Goal: Task Accomplishment & Management: Use online tool/utility

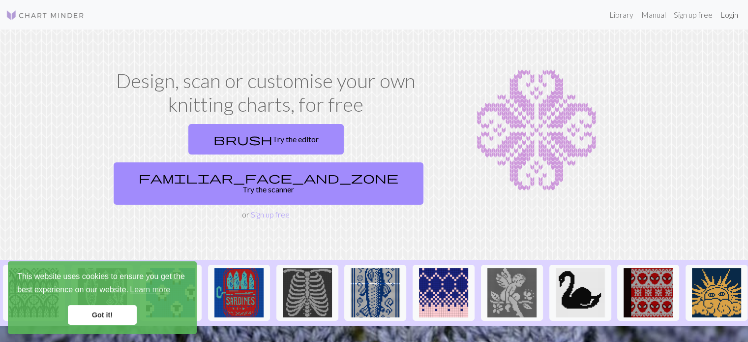
click at [731, 16] on link "Login" at bounding box center [730, 15] width 26 height 20
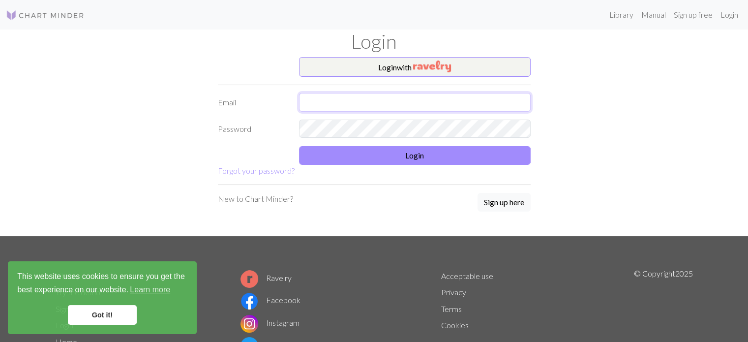
click at [366, 102] on input "text" at bounding box center [415, 102] width 232 height 19
type input "[EMAIL_ADDRESS][DOMAIN_NAME]"
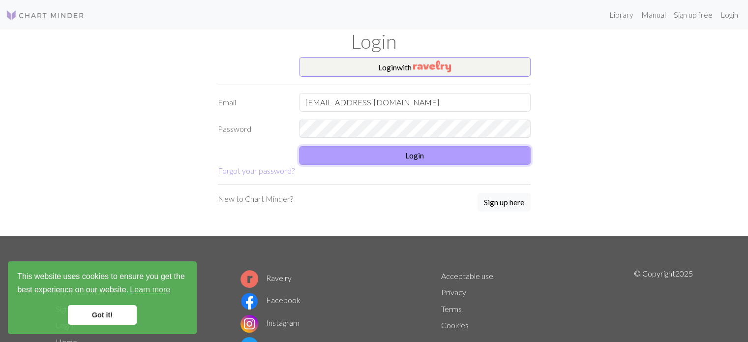
click at [373, 162] on button "Login" at bounding box center [415, 155] width 232 height 19
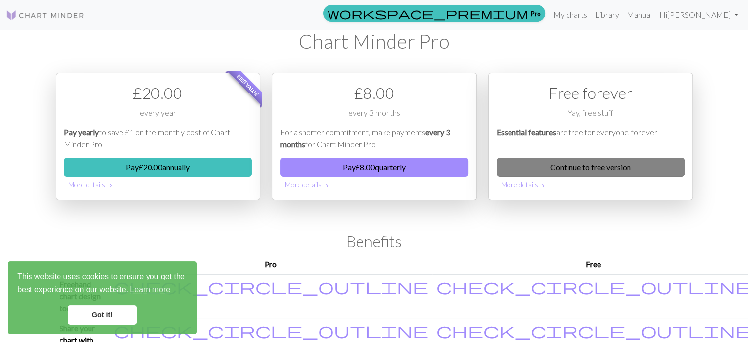
click at [574, 166] on link "Continue to free version" at bounding box center [591, 167] width 188 height 19
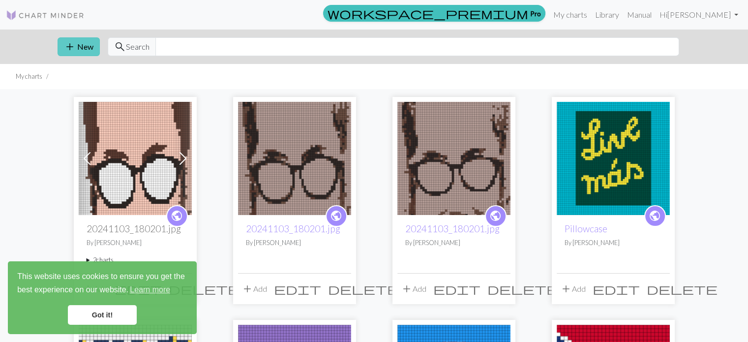
click at [67, 47] on span "add" at bounding box center [70, 47] width 12 height 14
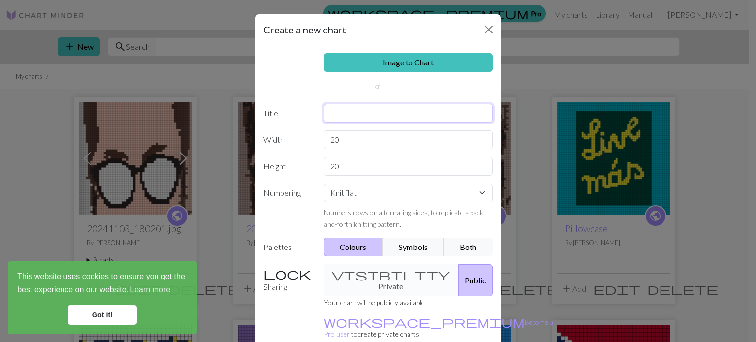
click at [340, 107] on input "text" at bounding box center [408, 113] width 169 height 19
type input "[PERSON_NAME] socks"
click at [369, 192] on select "Knit flat Knit in the round Lace knitting Cross stitch" at bounding box center [408, 192] width 169 height 19
click at [324, 183] on select "Knit flat Knit in the round Lace knitting Cross stitch" at bounding box center [408, 192] width 169 height 19
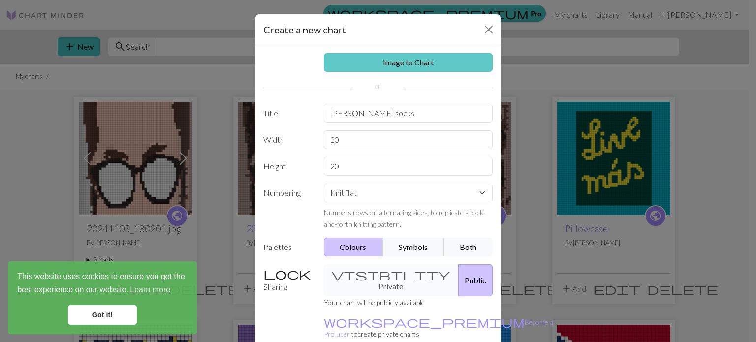
click at [398, 66] on link "Image to Chart" at bounding box center [408, 62] width 169 height 19
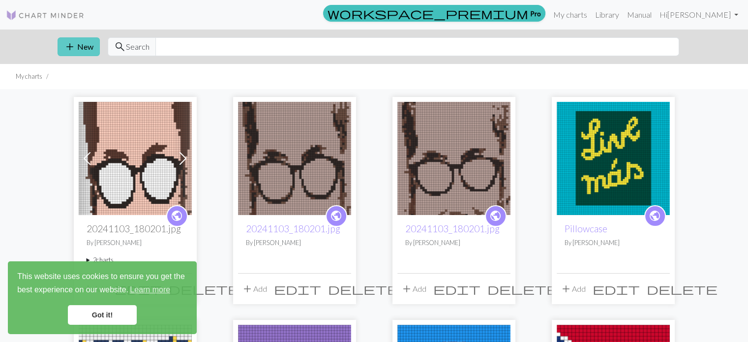
click at [77, 49] on button "add New" at bounding box center [79, 46] width 42 height 19
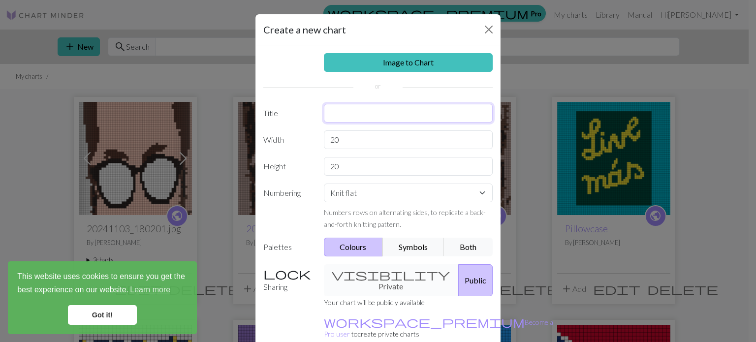
click at [365, 120] on input "text" at bounding box center [408, 113] width 169 height 19
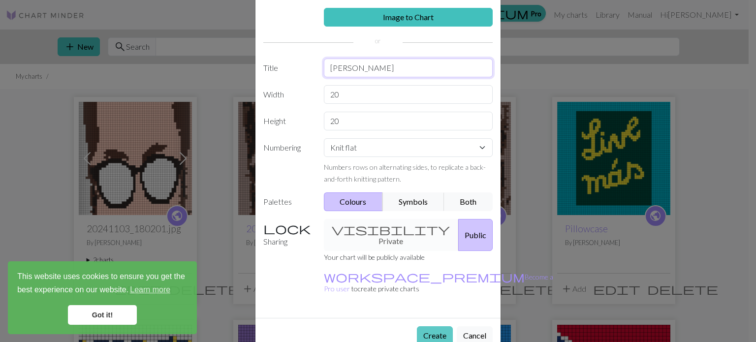
type input "[PERSON_NAME]"
click at [425, 326] on button "Create" at bounding box center [435, 335] width 36 height 19
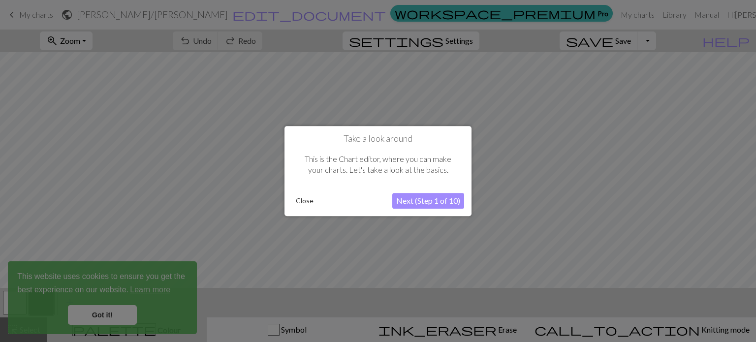
click at [308, 202] on button "Close" at bounding box center [305, 200] width 26 height 15
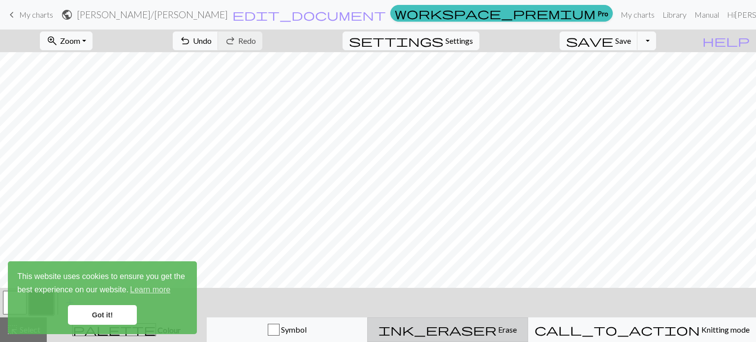
click at [484, 336] on button "ink_eraser Erase Erase" at bounding box center [447, 329] width 161 height 25
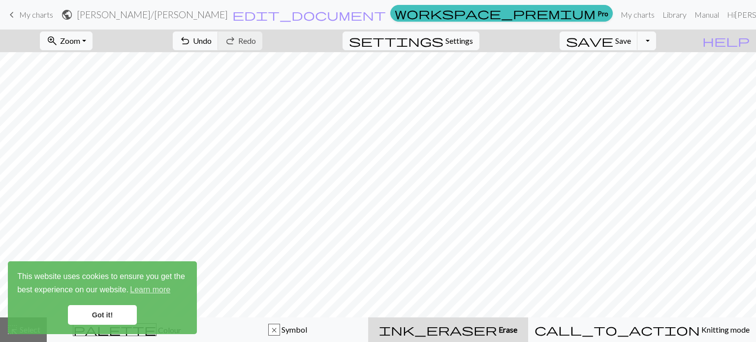
click at [85, 312] on link "Got it!" at bounding box center [102, 315] width 69 height 20
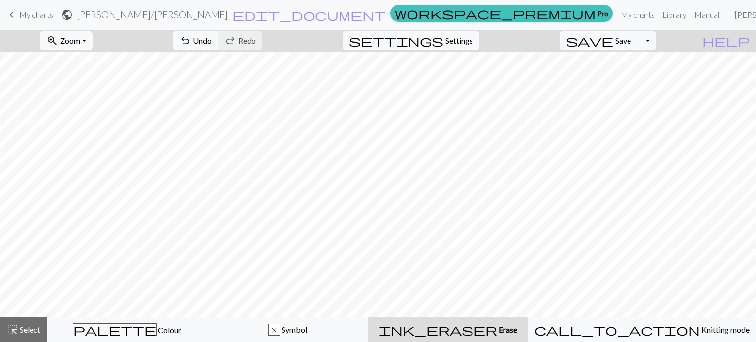
click at [177, 328] on div "This website uses cookies to ensure you get the best experience on our website.…" at bounding box center [102, 297] width 189 height 73
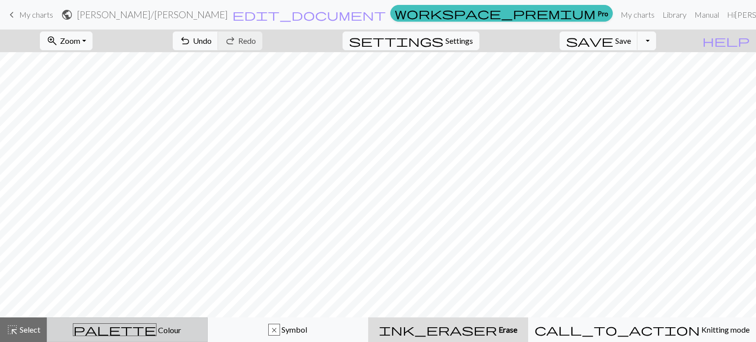
click at [123, 329] on span "palette" at bounding box center [114, 330] width 83 height 14
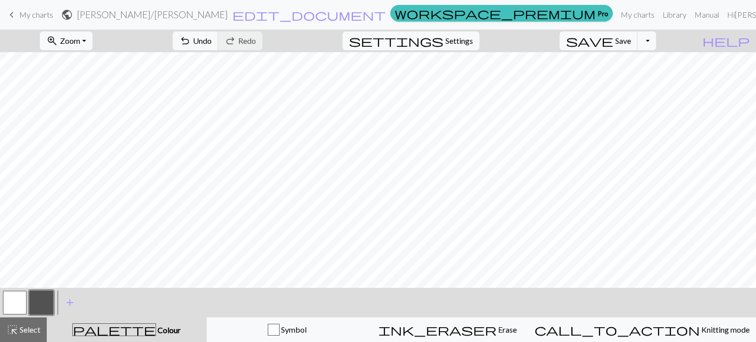
click at [36, 302] on button "button" at bounding box center [42, 303] width 24 height 24
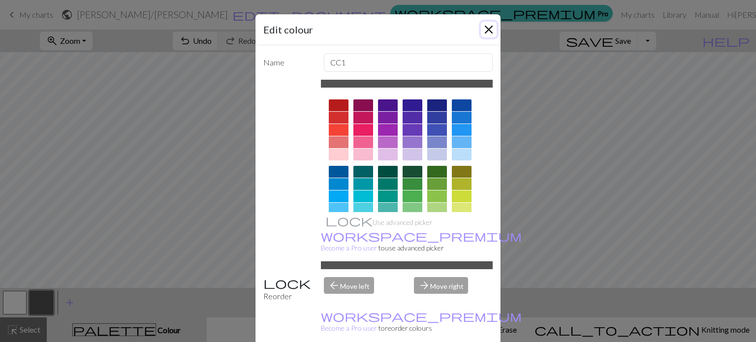
click at [486, 31] on button "Close" at bounding box center [489, 30] width 16 height 16
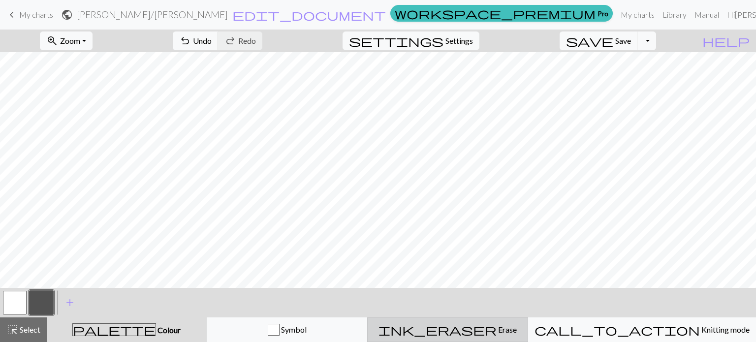
click at [458, 329] on div "ink_eraser Erase Erase" at bounding box center [447, 330] width 148 height 12
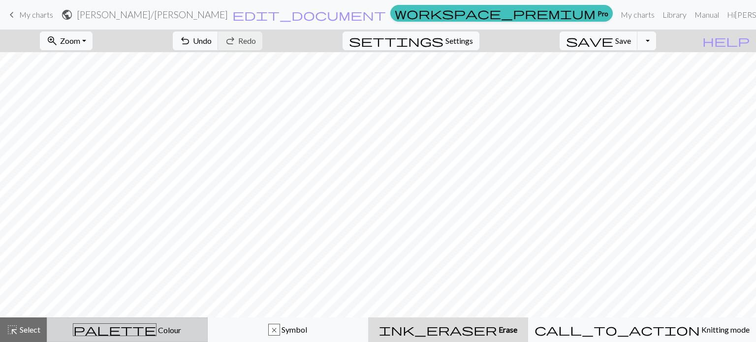
click at [159, 328] on div "palette Colour Colour" at bounding box center [127, 329] width 148 height 13
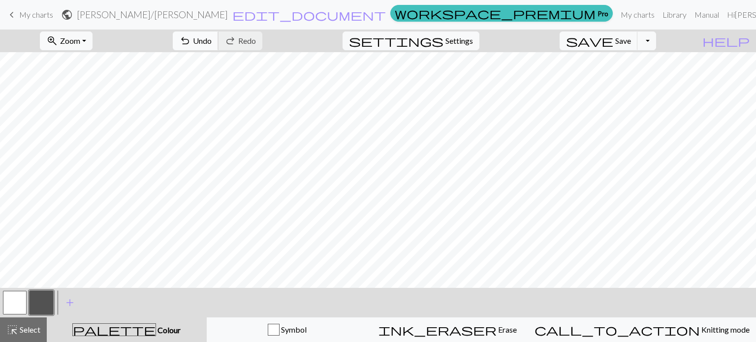
click at [218, 47] on button "undo Undo Undo" at bounding box center [196, 40] width 46 height 19
click at [16, 303] on button "button" at bounding box center [15, 303] width 24 height 24
click at [39, 303] on button "button" at bounding box center [42, 303] width 24 height 24
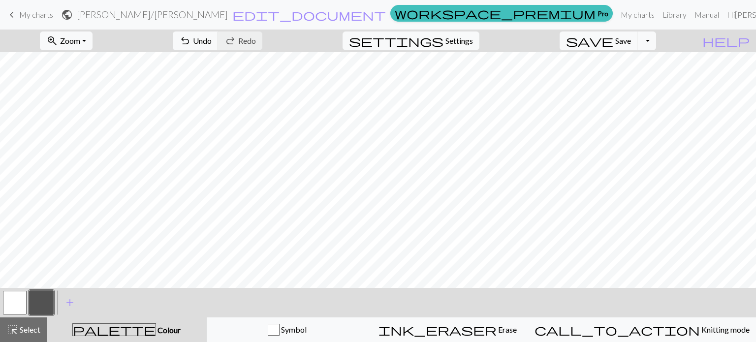
click at [18, 309] on button "button" at bounding box center [15, 303] width 24 height 24
click at [41, 304] on button "button" at bounding box center [42, 303] width 24 height 24
click at [656, 41] on button "Toggle Dropdown" at bounding box center [646, 40] width 19 height 19
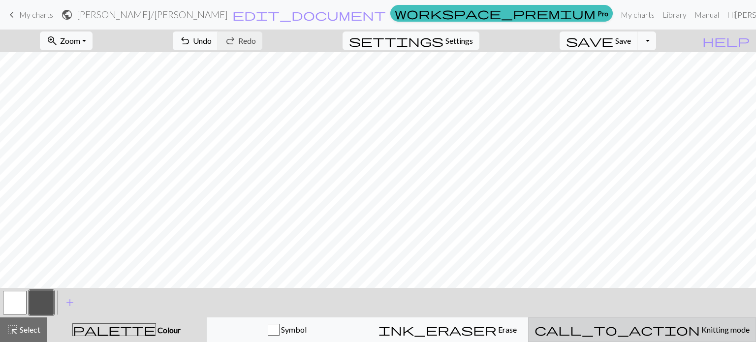
click at [699, 329] on span "Knitting mode" at bounding box center [724, 329] width 50 height 9
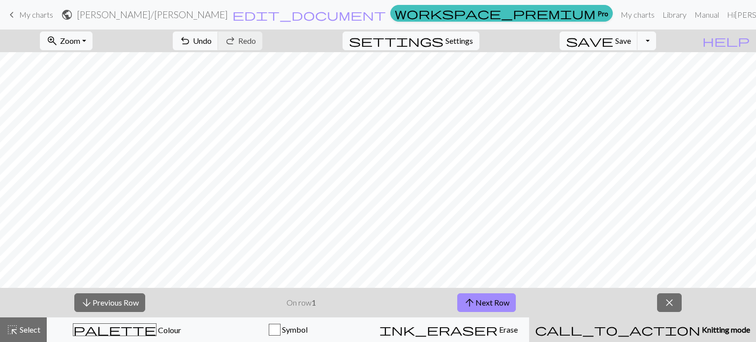
click at [700, 329] on span "Knitting mode" at bounding box center [725, 329] width 50 height 9
click at [667, 296] on span "close" at bounding box center [669, 303] width 12 height 14
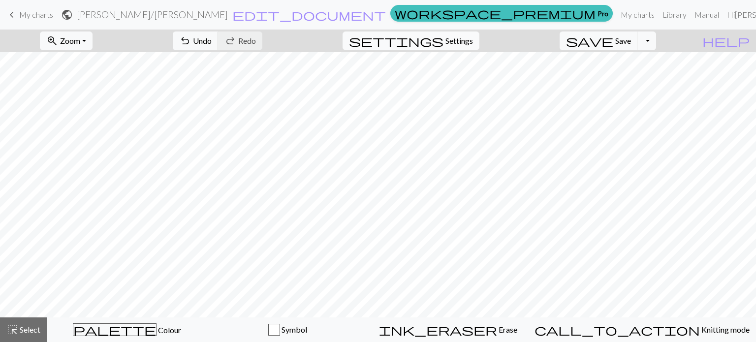
click at [468, 39] on span "Settings" at bounding box center [459, 41] width 28 height 12
select select "aran"
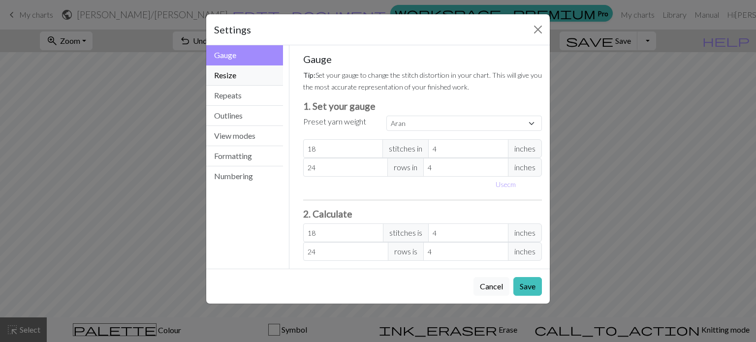
click at [240, 73] on button "Resize" at bounding box center [244, 75] width 77 height 20
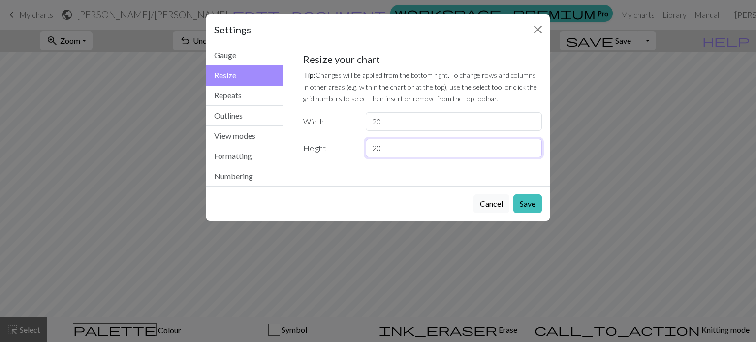
drag, startPoint x: 392, startPoint y: 151, endPoint x: 367, endPoint y: 154, distance: 24.3
click at [367, 154] on input "20" at bounding box center [453, 148] width 176 height 19
drag, startPoint x: 386, startPoint y: 122, endPoint x: 360, endPoint y: 125, distance: 26.4
click at [360, 125] on div "20" at bounding box center [454, 121] width 188 height 19
type input "40"
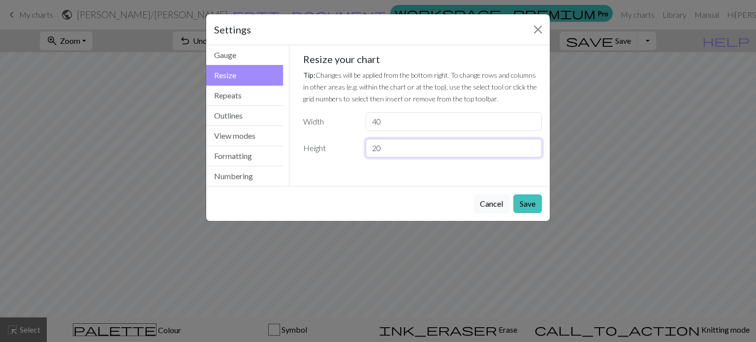
drag, startPoint x: 386, startPoint y: 150, endPoint x: 356, endPoint y: 150, distance: 30.0
click at [356, 150] on div "Height 20" at bounding box center [422, 148] width 251 height 19
click at [529, 202] on button "Save" at bounding box center [527, 203] width 29 height 19
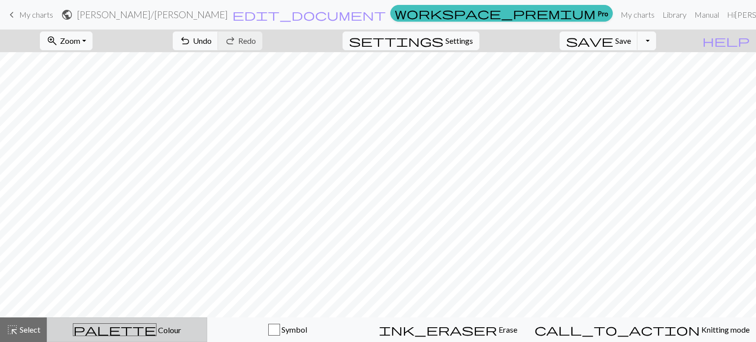
click at [85, 328] on div "palette Colour Colour" at bounding box center [127, 329] width 148 height 13
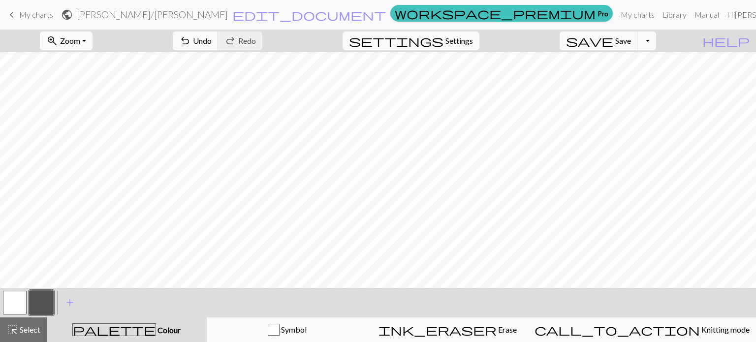
click at [12, 296] on button "button" at bounding box center [15, 303] width 24 height 24
click at [49, 298] on button "button" at bounding box center [42, 303] width 24 height 24
click at [191, 46] on span "undo" at bounding box center [185, 41] width 12 height 14
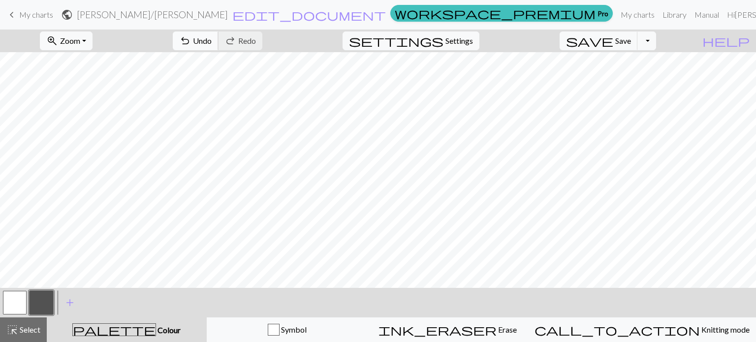
click at [212, 37] on span "Undo" at bounding box center [202, 40] width 19 height 9
click at [256, 37] on span "Redo" at bounding box center [247, 40] width 18 height 9
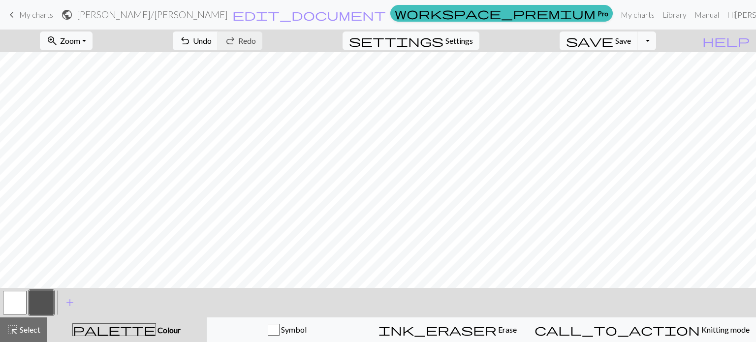
click at [17, 303] on button "button" at bounding box center [15, 303] width 24 height 24
click at [41, 304] on button "button" at bounding box center [42, 303] width 24 height 24
